Goal: Check status: Check status

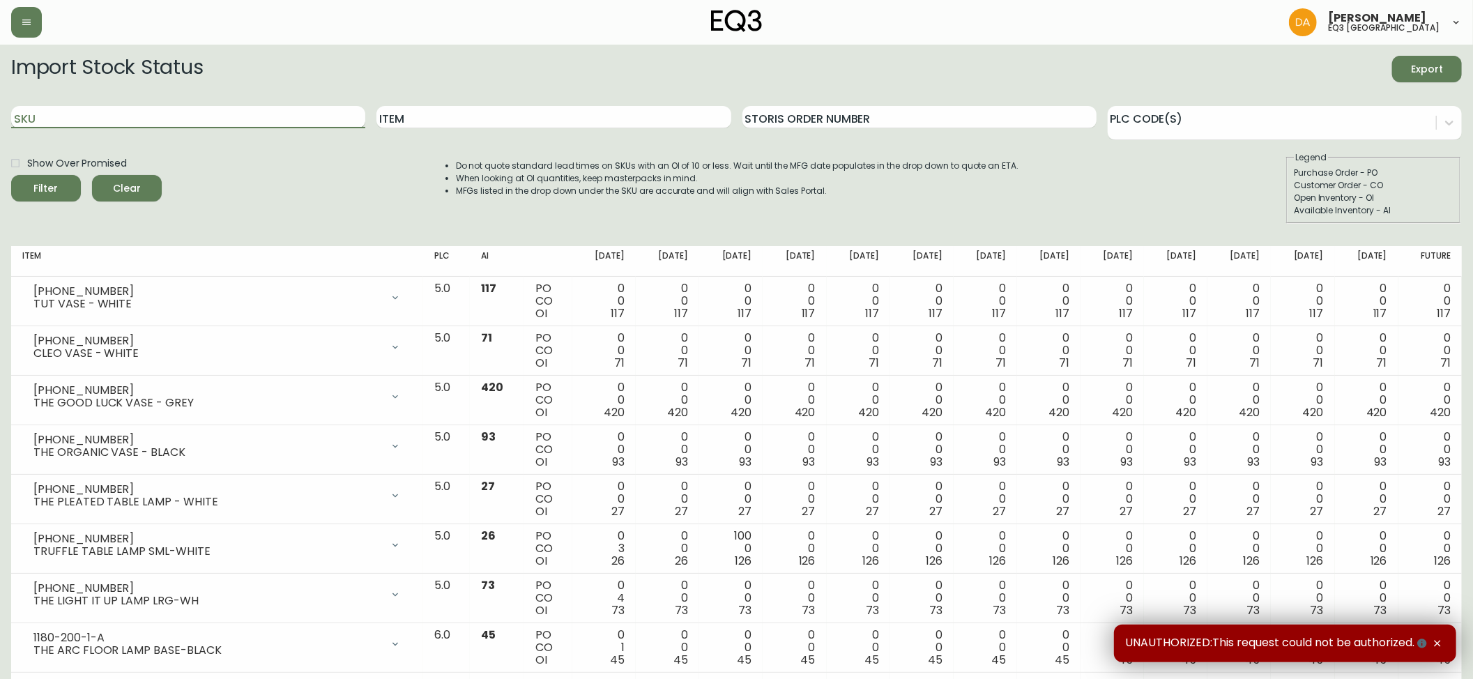
click at [88, 120] on input "SKU" at bounding box center [188, 117] width 354 height 22
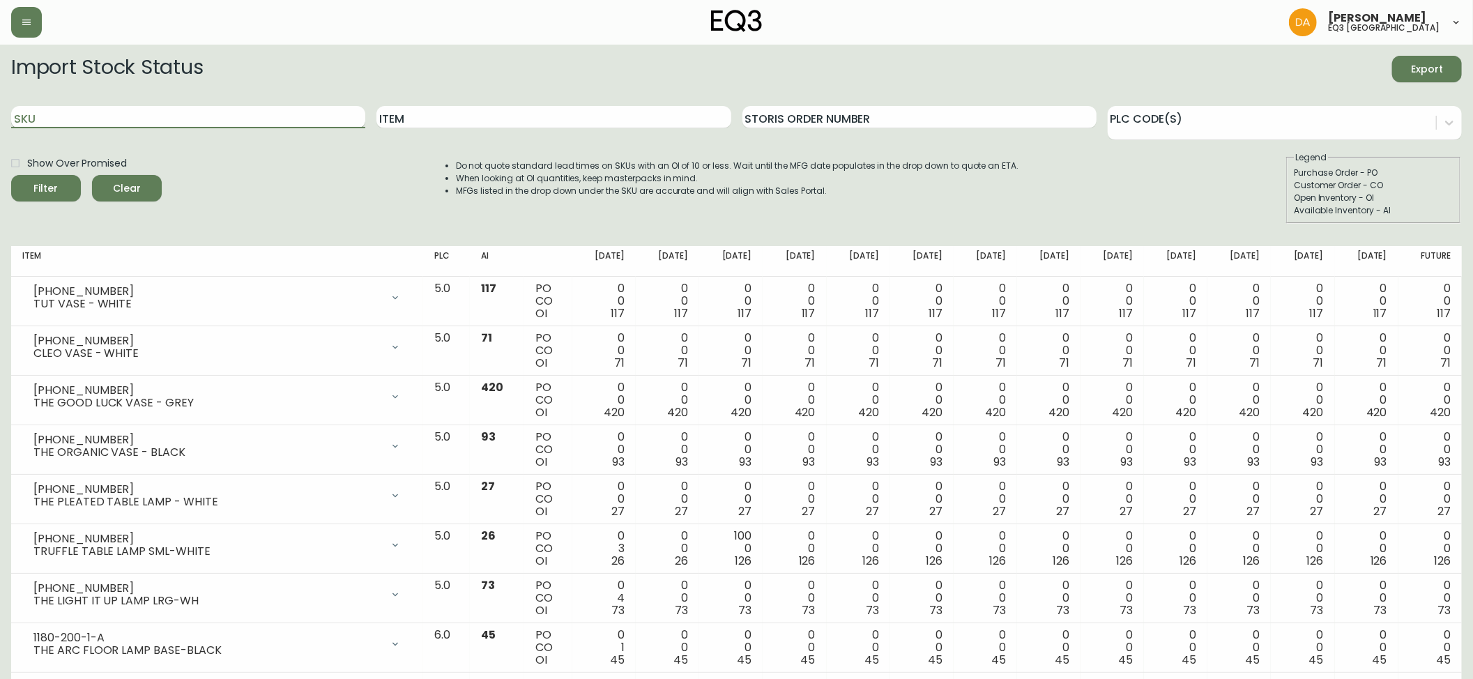
paste input "[PHONE_NUMBER]"
type input "[PHONE_NUMBER]"
click at [47, 179] on button "Filter" at bounding box center [46, 188] width 70 height 26
